Goal: Information Seeking & Learning: Learn about a topic

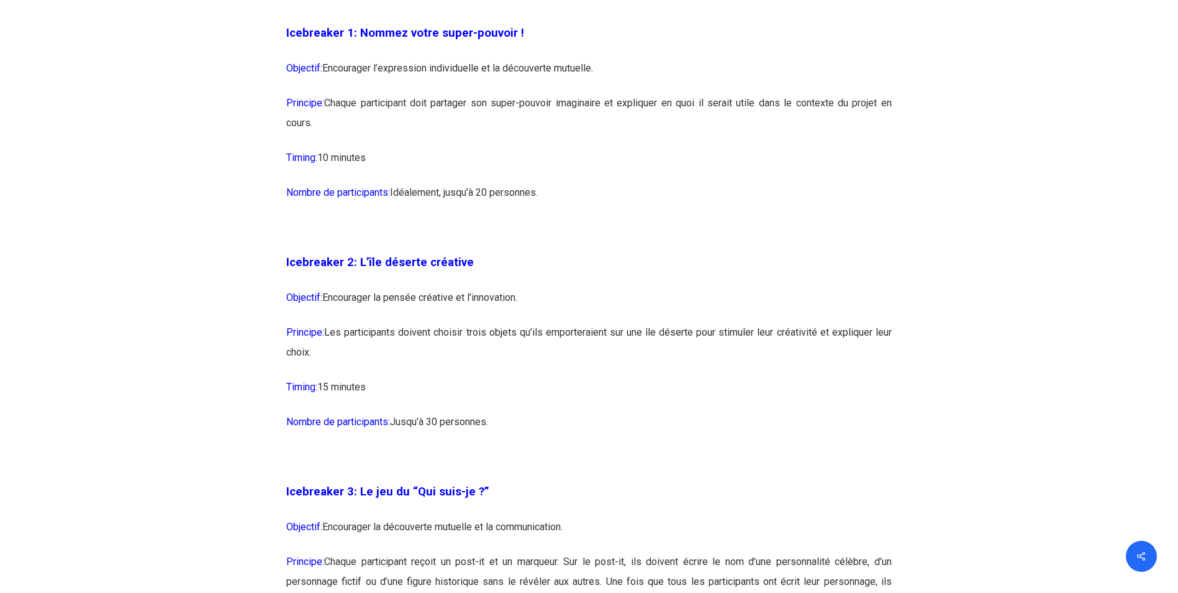
scroll to position [1305, 0]
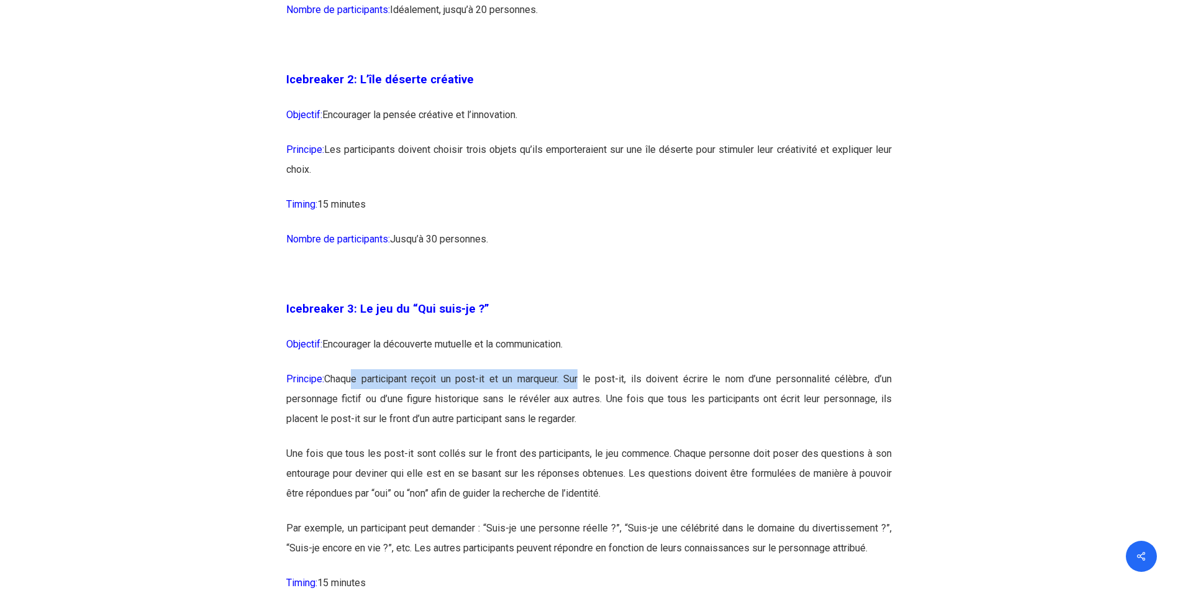
drag, startPoint x: 349, startPoint y: 376, endPoint x: 581, endPoint y: 381, distance: 231.8
click at [581, 381] on p "Principe: Chaque participant reçoit un post-it et un marqueur. Sur le post-it, …" at bounding box center [589, 406] width 606 height 75
drag, startPoint x: 581, startPoint y: 381, endPoint x: 499, endPoint y: 448, distance: 105.1
click at [499, 448] on p "Une fois que tous les post-it sont collés sur le front des participants, le jeu…" at bounding box center [589, 481] width 606 height 75
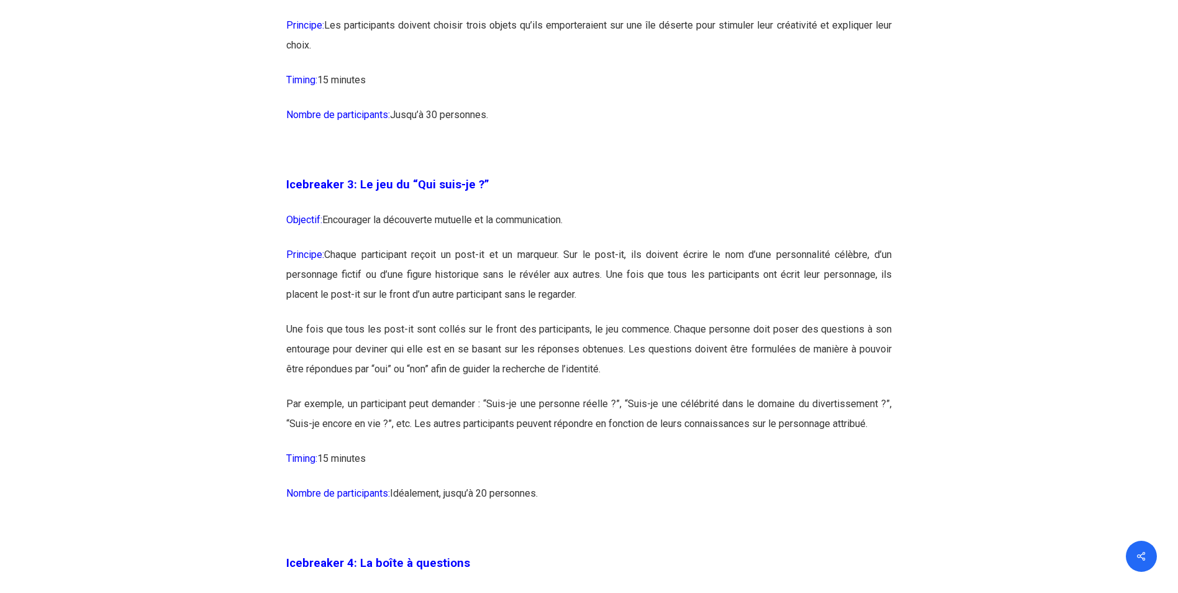
scroll to position [1491, 0]
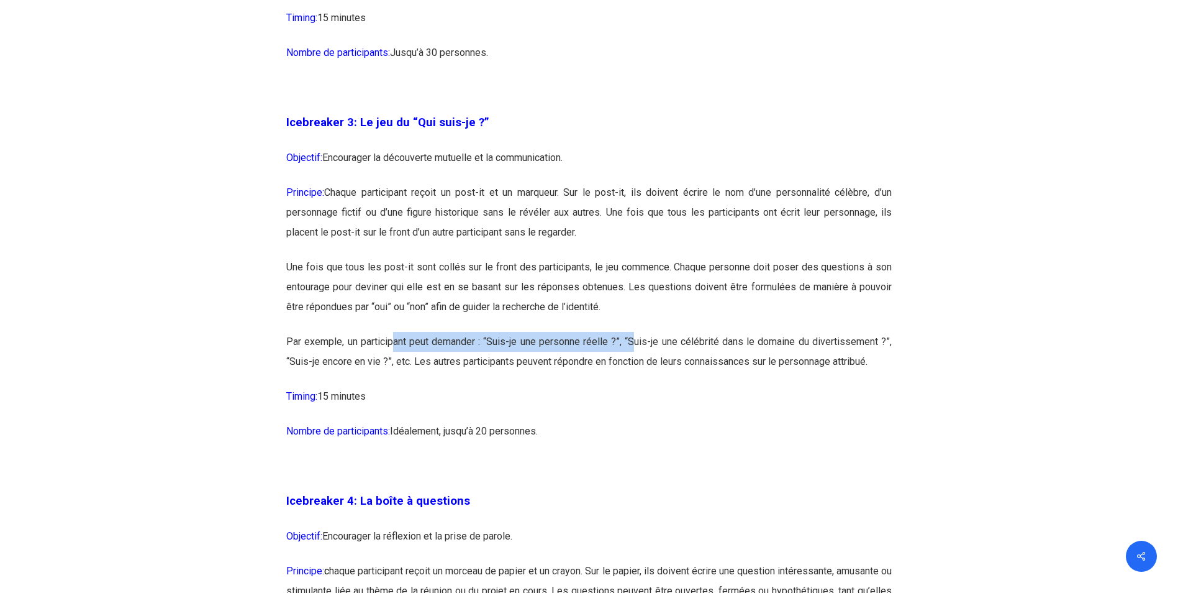
drag, startPoint x: 393, startPoint y: 347, endPoint x: 640, endPoint y: 337, distance: 248.1
click at [640, 337] on p "Par exemple, un participant peut demander : “Suis-je une personne réelle ?”, “S…" at bounding box center [589, 359] width 606 height 55
drag, startPoint x: 640, startPoint y: 337, endPoint x: 721, endPoint y: 431, distance: 124.3
click at [721, 431] on p "Nombre de participants: [GEOGRAPHIC_DATA], jusqu’à 20 personnes." at bounding box center [589, 438] width 606 height 35
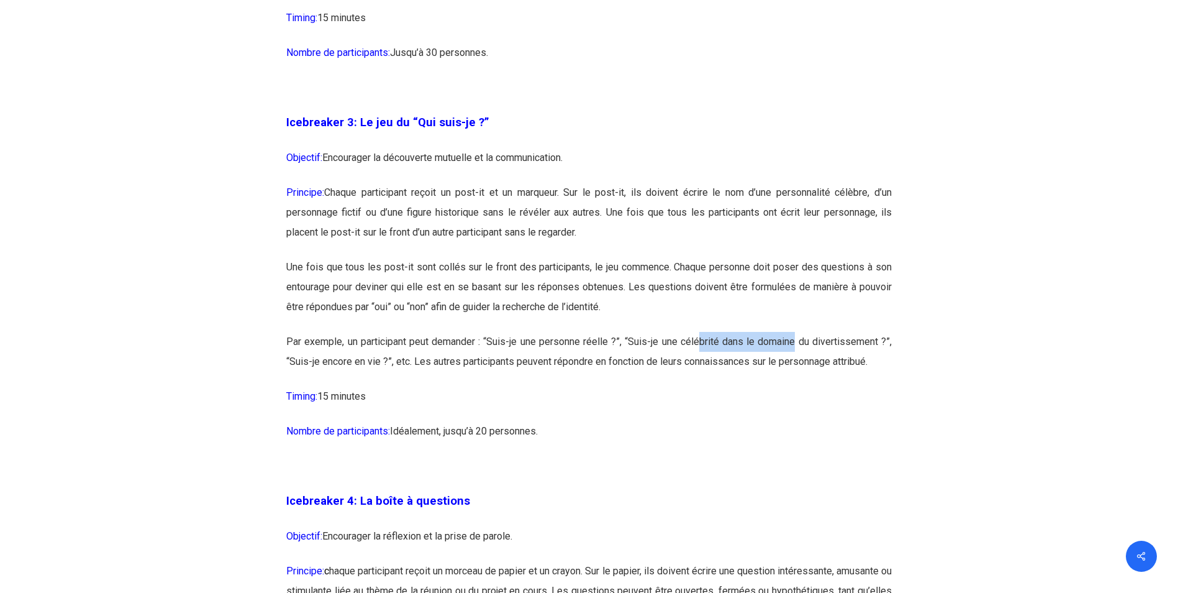
drag, startPoint x: 700, startPoint y: 332, endPoint x: 800, endPoint y: 339, distance: 100.2
click at [800, 339] on p "Par exemple, un participant peut demander : “Suis-je une personne réelle ?”, “S…" at bounding box center [589, 359] width 606 height 55
drag, startPoint x: 800, startPoint y: 339, endPoint x: 699, endPoint y: 396, distance: 116.3
click at [780, 395] on p "Timing: 15 minutes" at bounding box center [589, 403] width 606 height 35
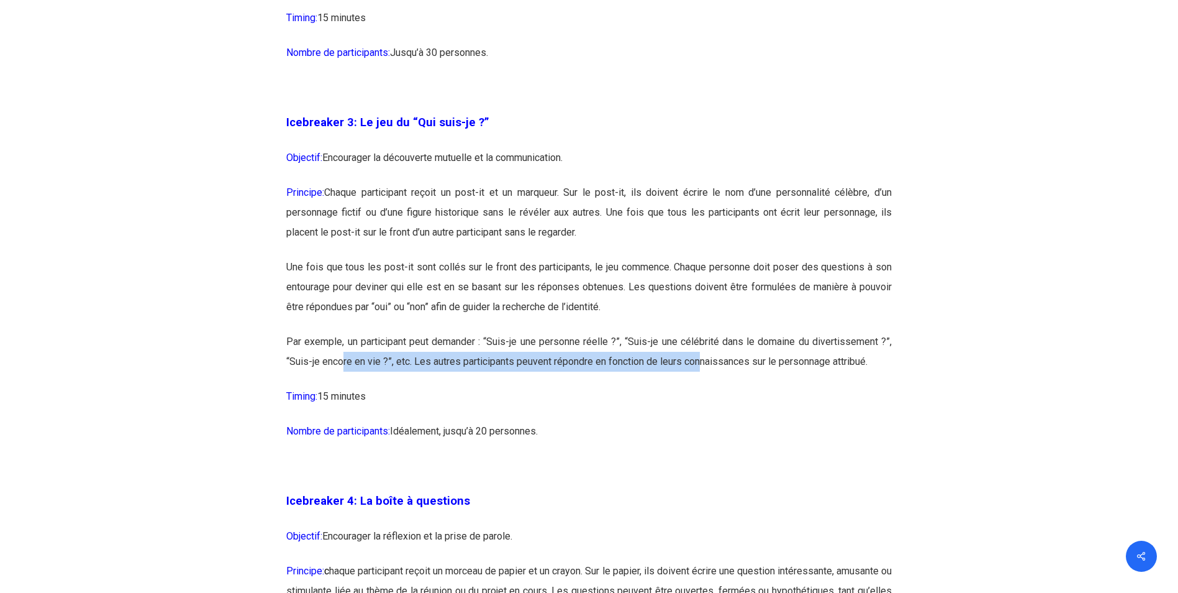
drag, startPoint x: 342, startPoint y: 365, endPoint x: 703, endPoint y: 363, distance: 360.9
click at [703, 363] on p "Par exemple, un participant peut demander : “Suis-je une personne réelle ?”, “S…" at bounding box center [589, 359] width 606 height 55
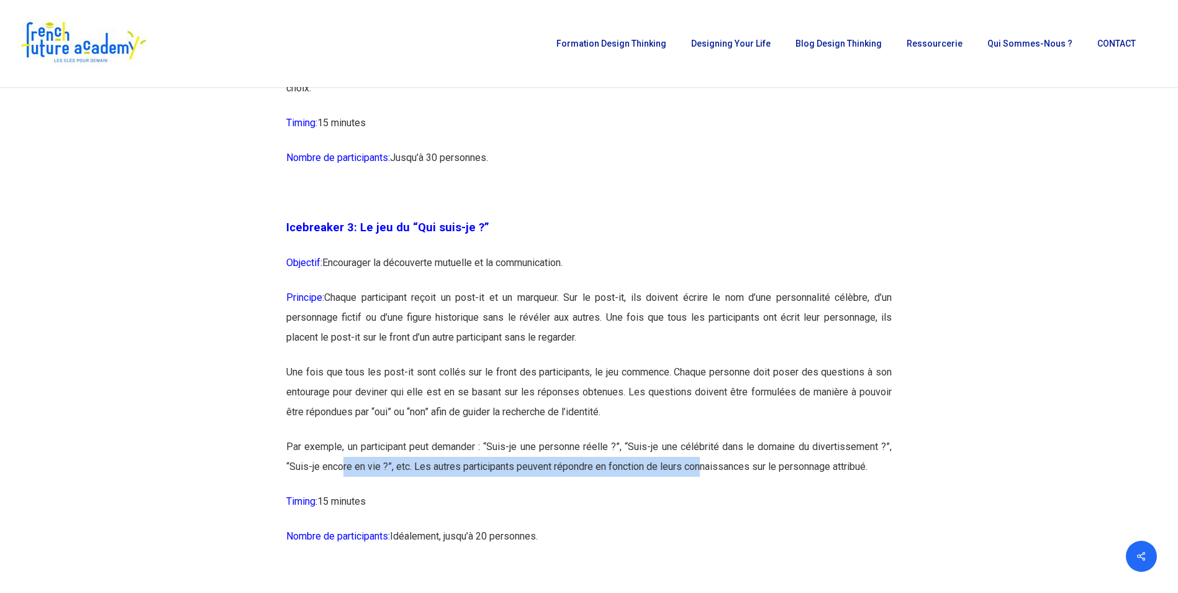
scroll to position [1367, 0]
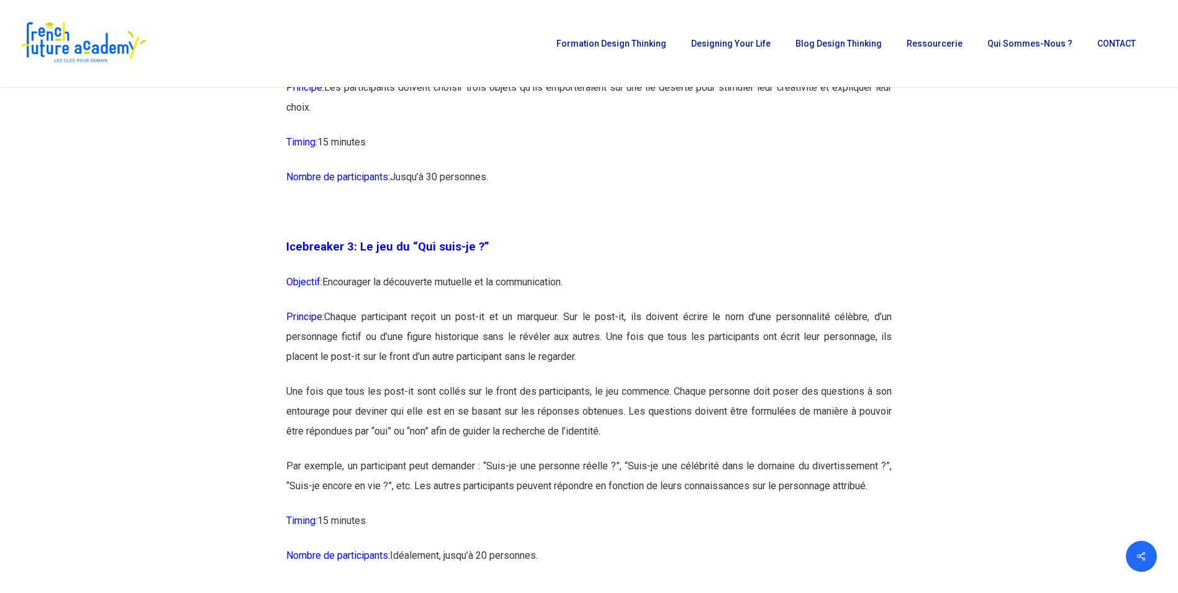
click at [555, 407] on p "Une fois que tous les post-it sont collés sur le front des participants, le jeu…" at bounding box center [589, 418] width 606 height 75
drag, startPoint x: 327, startPoint y: 467, endPoint x: 578, endPoint y: 469, distance: 250.4
click at [578, 469] on p "Par exemple, un participant peut demander : “Suis-je une personne réelle ?”, “S…" at bounding box center [589, 483] width 606 height 55
click at [737, 499] on p "Par exemple, un participant peut demander : “Suis-je une personne réelle ?”, “S…" at bounding box center [589, 483] width 606 height 55
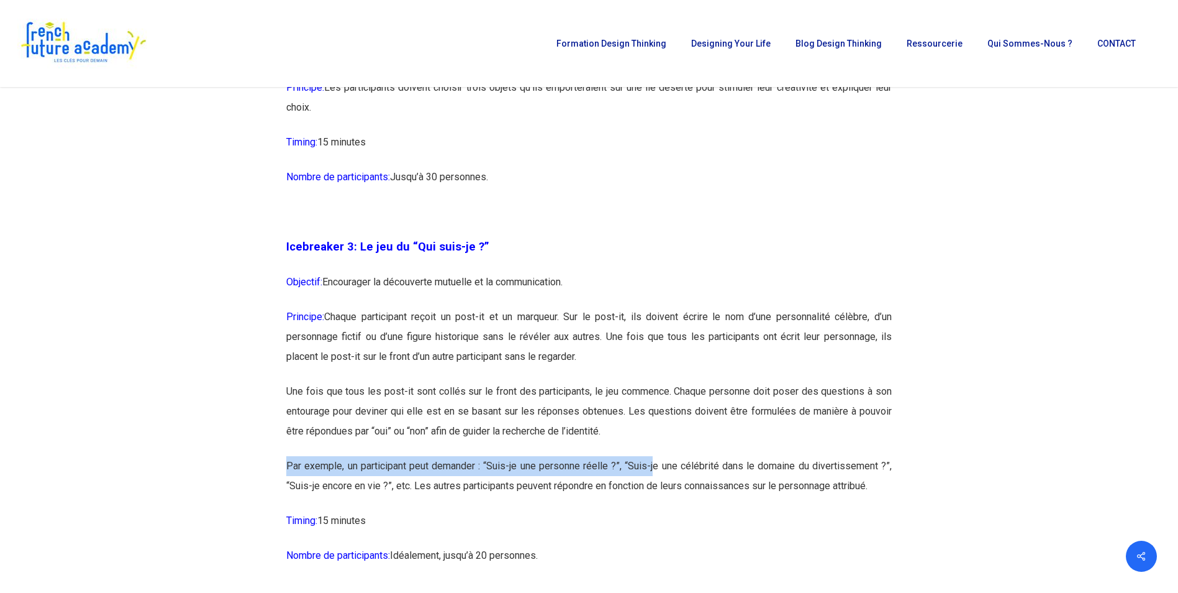
drag, startPoint x: 654, startPoint y: 464, endPoint x: 841, endPoint y: 449, distance: 188.3
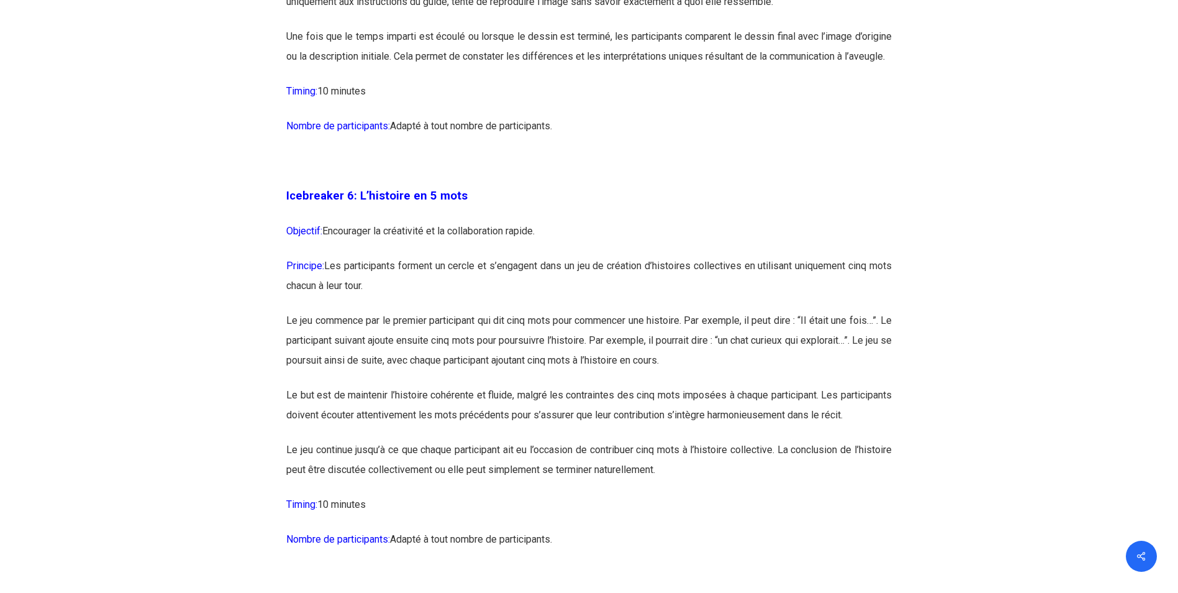
scroll to position [2609, 0]
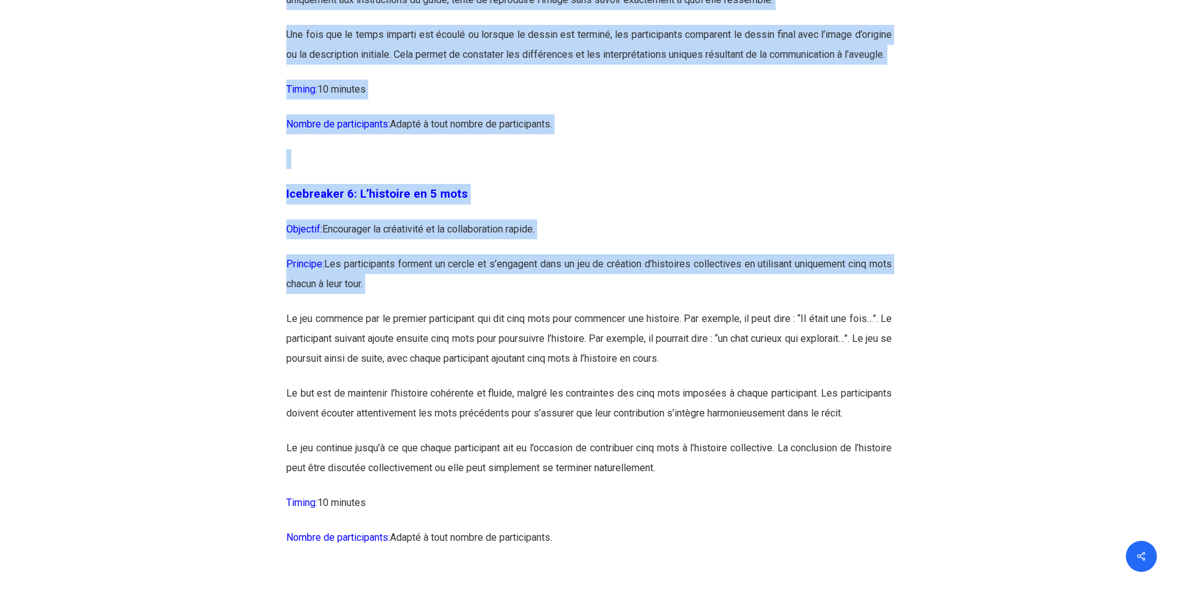
drag, startPoint x: 288, startPoint y: 339, endPoint x: 926, endPoint y: 371, distance: 638.8
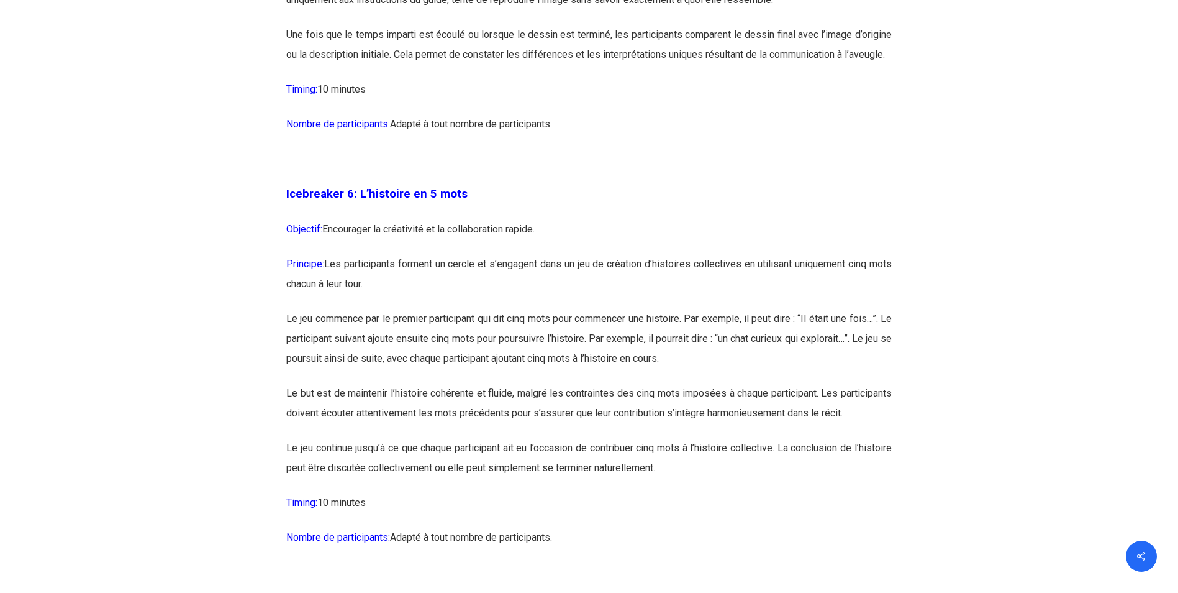
drag, startPoint x: 926, startPoint y: 371, endPoint x: 616, endPoint y: 403, distance: 311.6
click at [647, 403] on p "Le but est de maintenir l’histoire cohérente et fluide, malgré les contraintes …" at bounding box center [589, 410] width 606 height 55
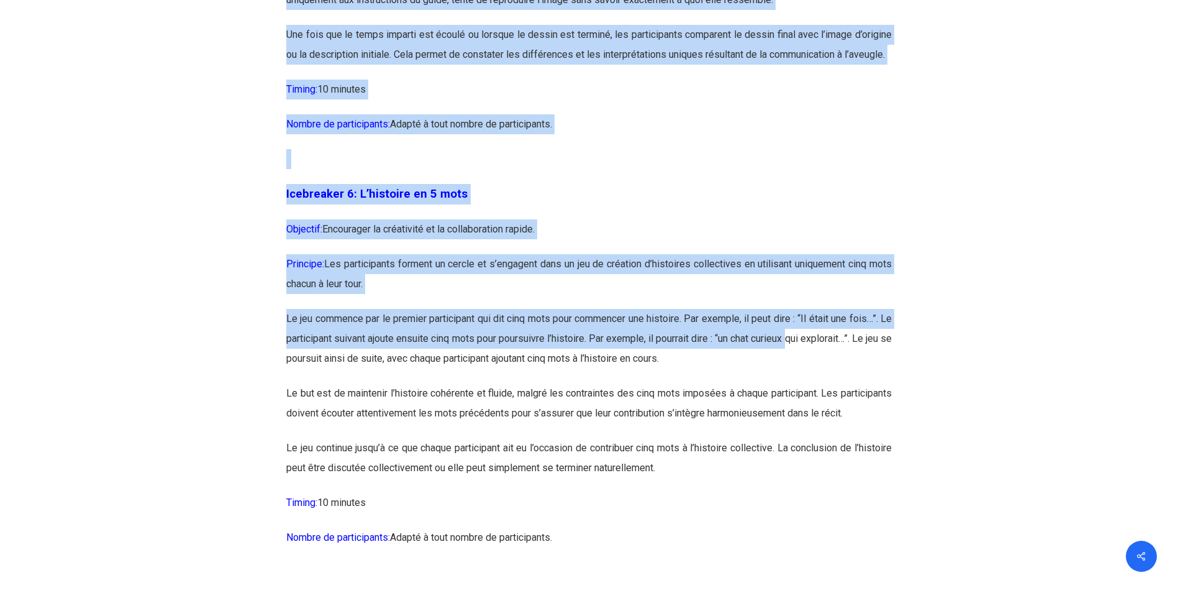
drag, startPoint x: 254, startPoint y: 354, endPoint x: 812, endPoint y: 354, distance: 557.9
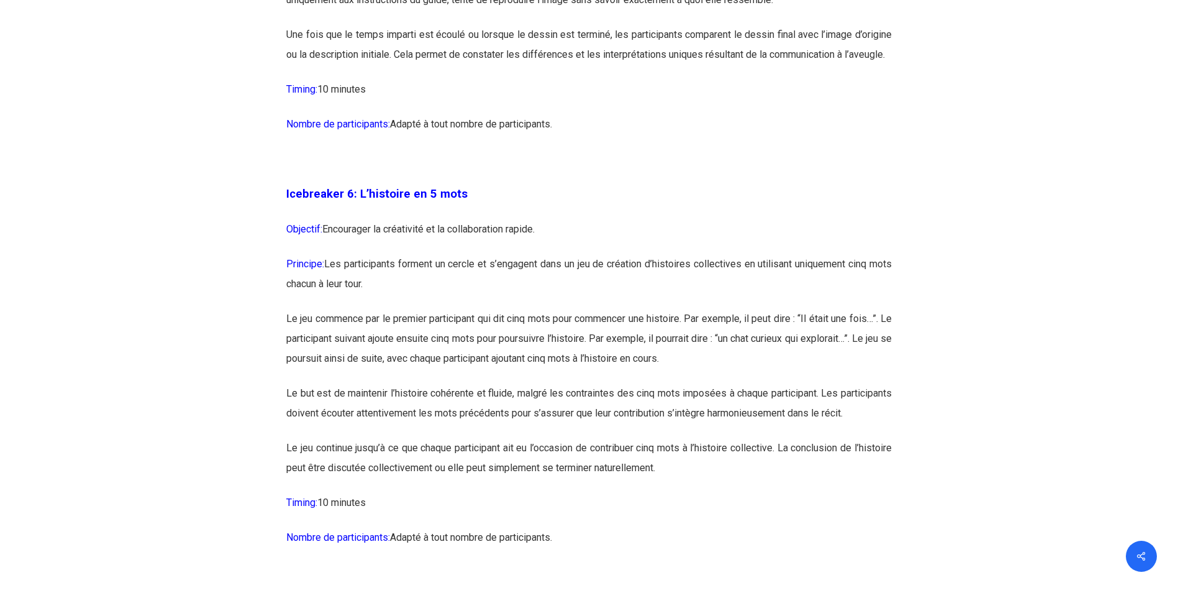
drag, startPoint x: 812, startPoint y: 354, endPoint x: 549, endPoint y: 460, distance: 283.2
click at [570, 438] on p "Le but est de maintenir l’histoire cohérente et fluide, malgré les contraintes …" at bounding box center [589, 410] width 606 height 55
drag, startPoint x: 287, startPoint y: 393, endPoint x: 578, endPoint y: 388, distance: 290.8
drag, startPoint x: 578, startPoint y: 388, endPoint x: 621, endPoint y: 447, distance: 72.9
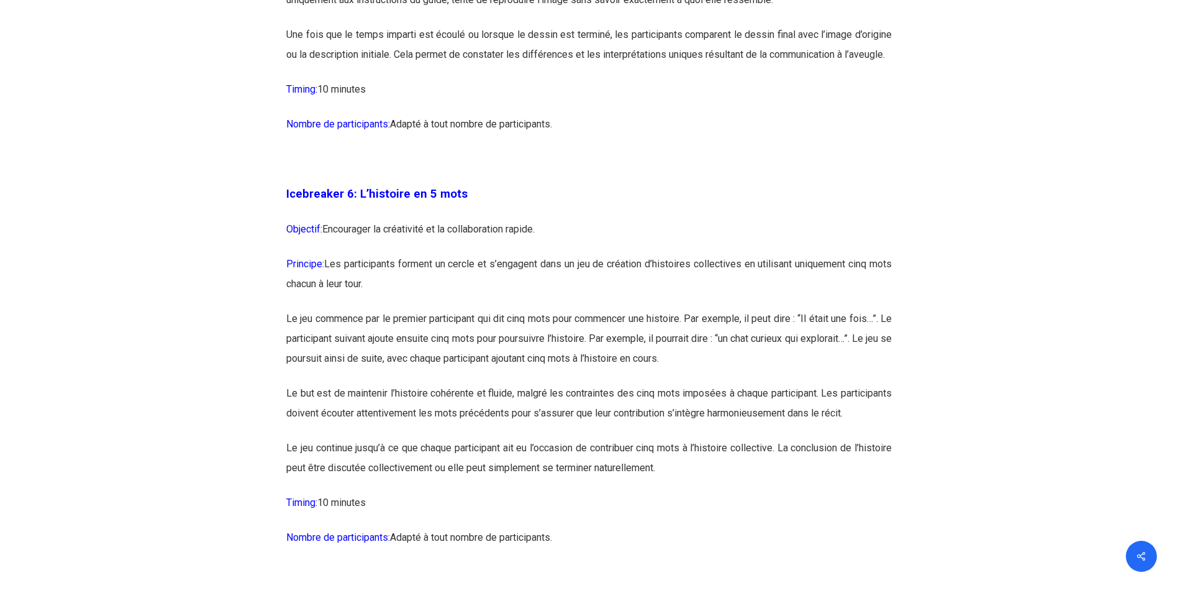
click at [621, 438] on p "Le but est de maintenir l’histoire cohérente et fluide, malgré les contraintes …" at bounding box center [589, 410] width 606 height 55
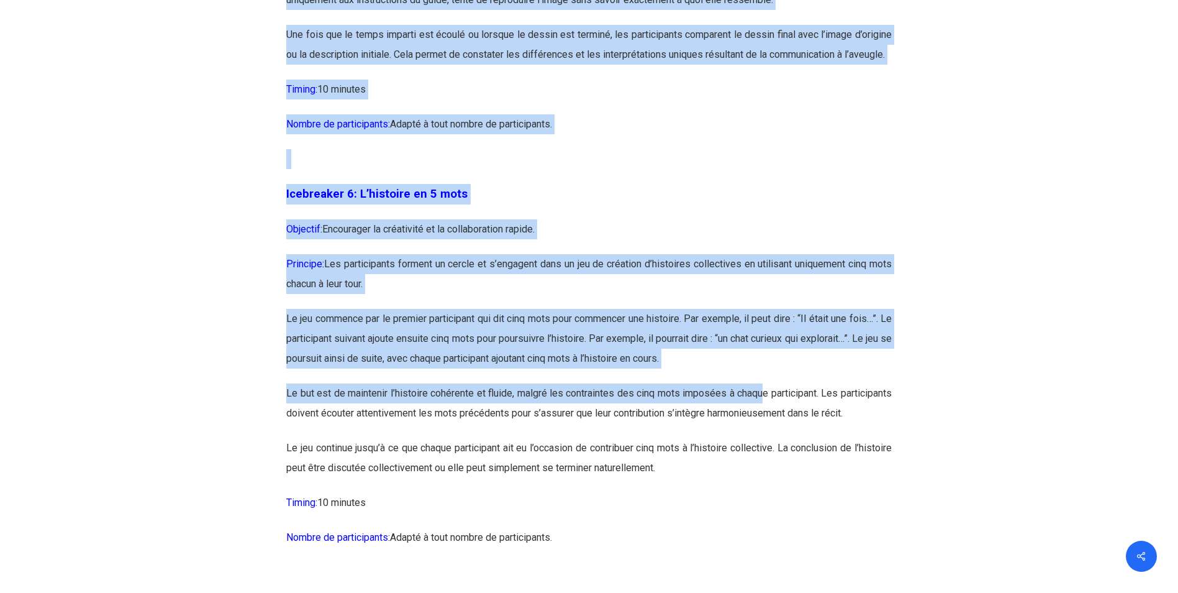
drag, startPoint x: 252, startPoint y: 404, endPoint x: 809, endPoint y: 419, distance: 558.0
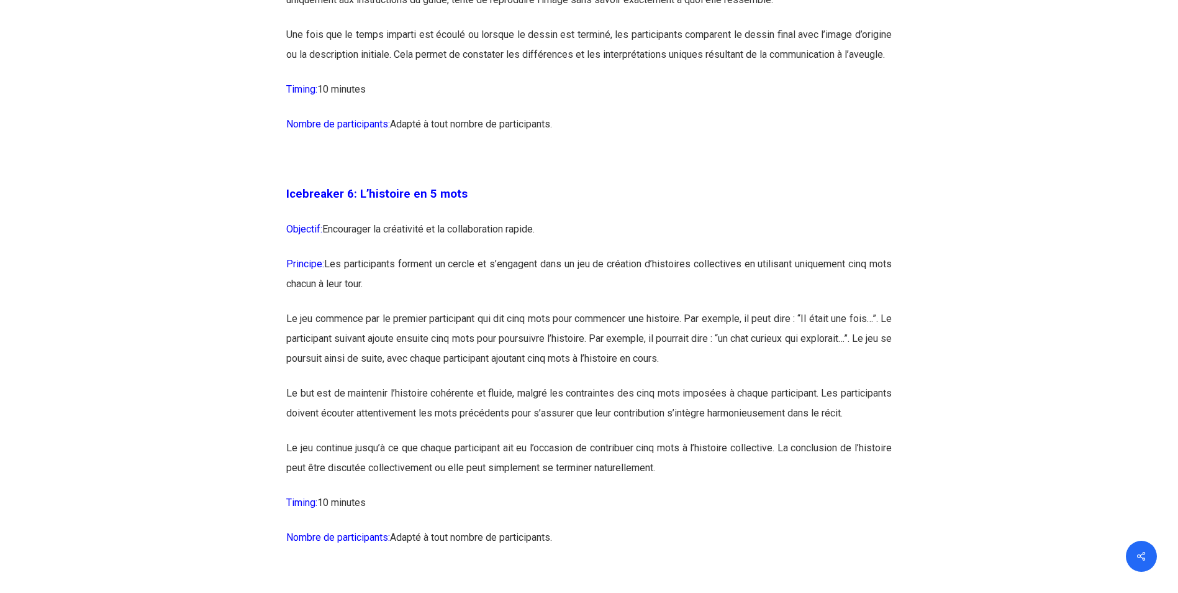
click at [626, 428] on p "Le but est de maintenir l’histoire cohérente et fluide, malgré les contraintes …" at bounding box center [589, 410] width 606 height 55
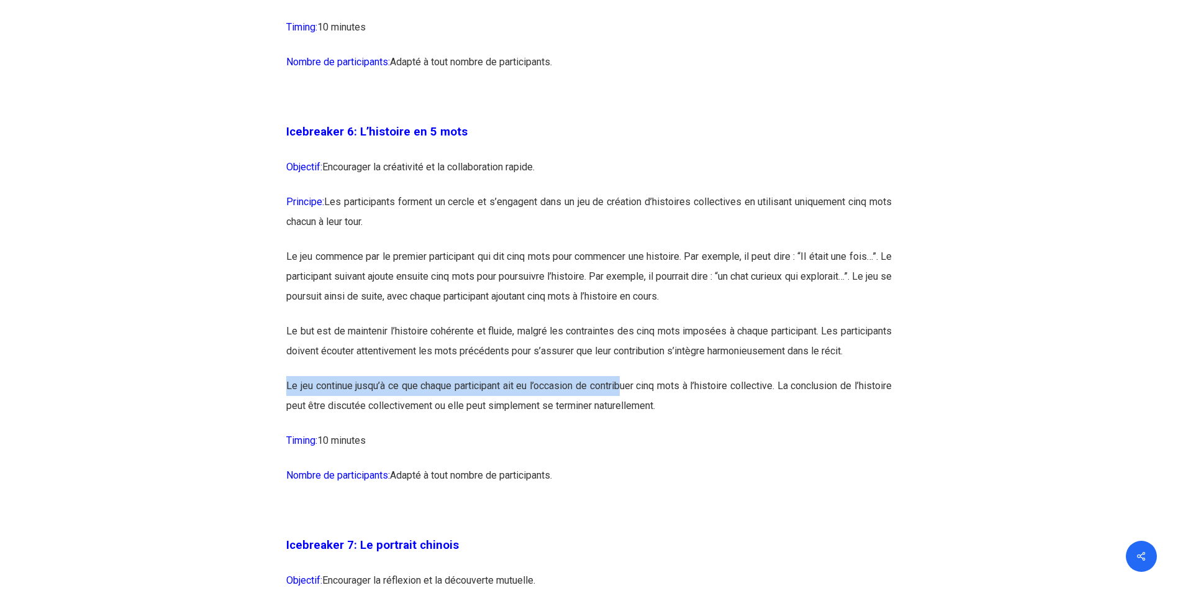
drag, startPoint x: 312, startPoint y: 413, endPoint x: 696, endPoint y: 419, distance: 384.0
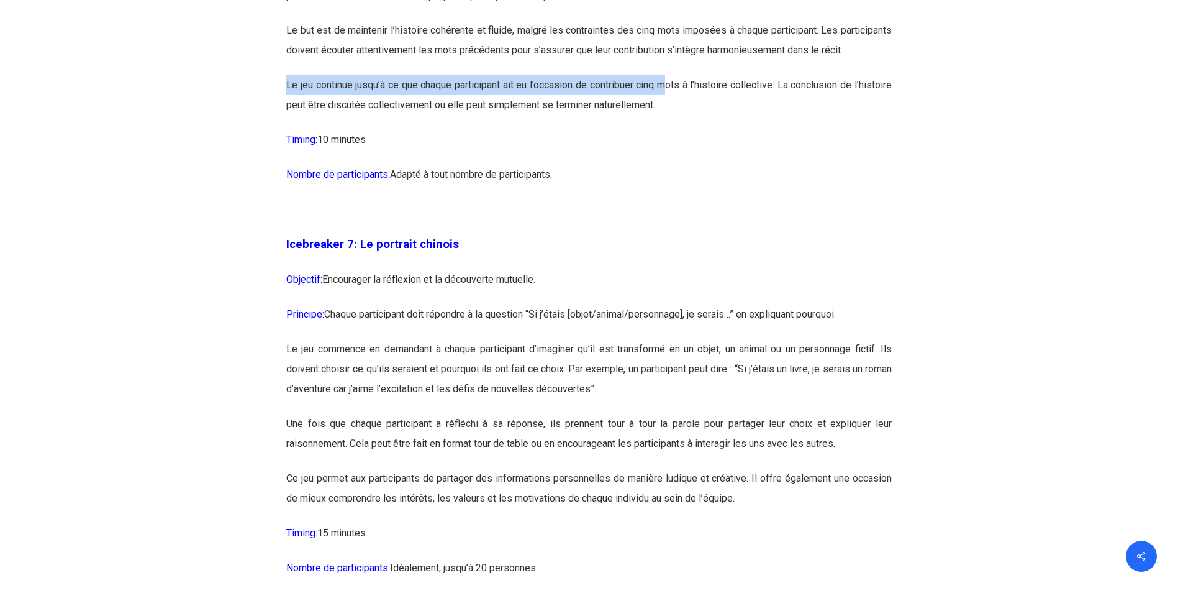
scroll to position [3044, 0]
